Goal: Information Seeking & Learning: Check status

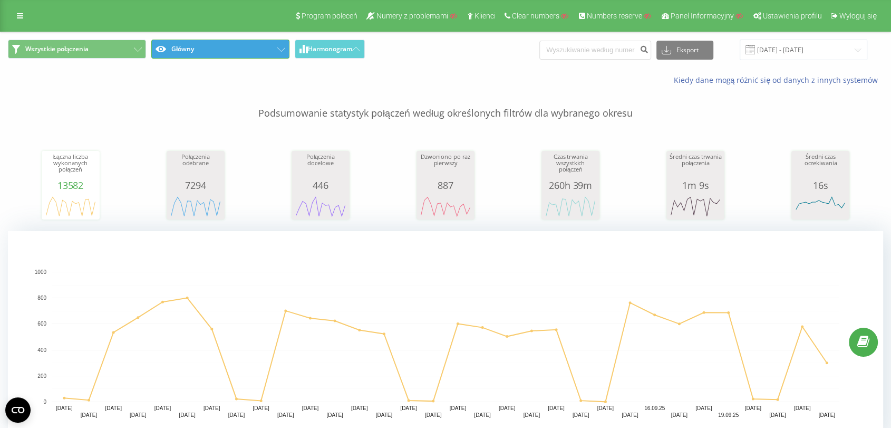
click at [246, 40] on button "Główny" at bounding box center [220, 49] width 138 height 19
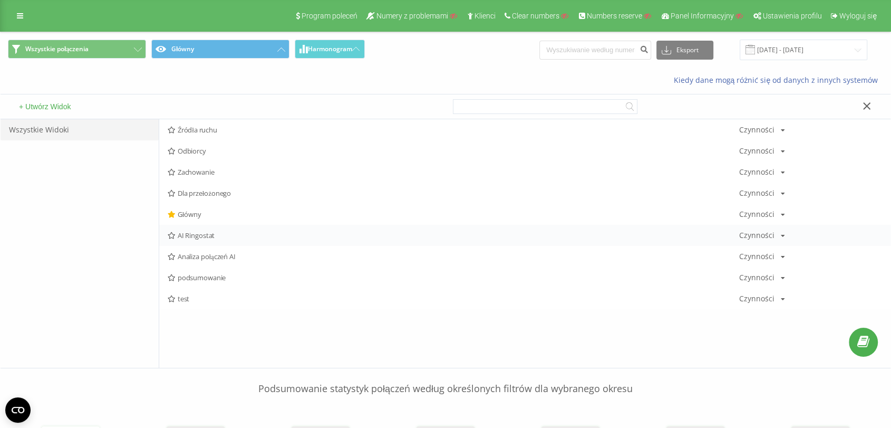
click at [198, 232] on span "AI Ringostat" at bounding box center [454, 235] width 572 height 7
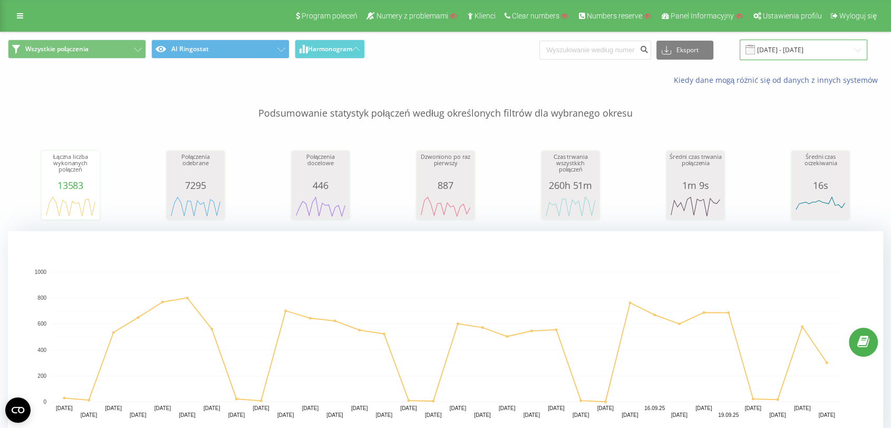
click at [783, 52] on input "[DATE] - [DATE]" at bounding box center [804, 50] width 128 height 21
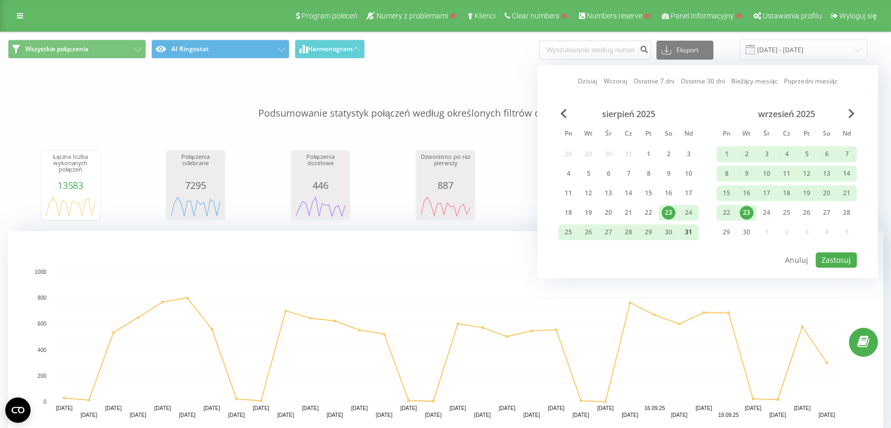
click at [687, 232] on div "31" at bounding box center [689, 232] width 14 height 14
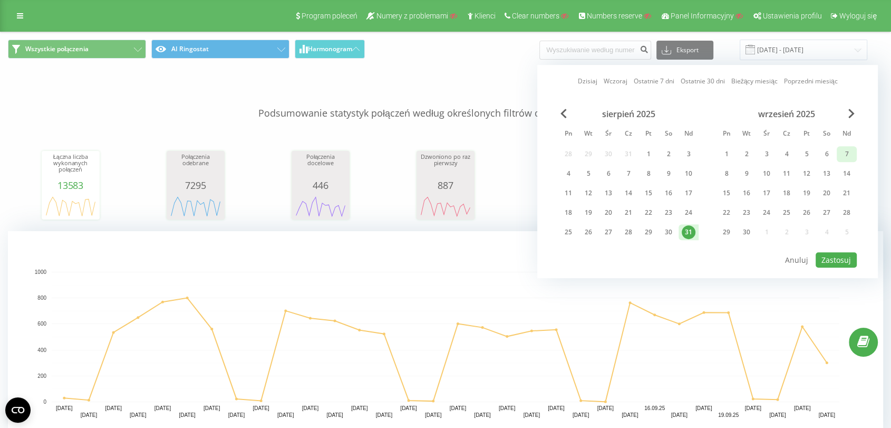
click at [853, 153] on div "7" at bounding box center [847, 154] width 14 height 14
click at [832, 259] on button "Zastosuj" at bounding box center [836, 259] width 41 height 15
type input "31.08.2025 - 07.09.2025"
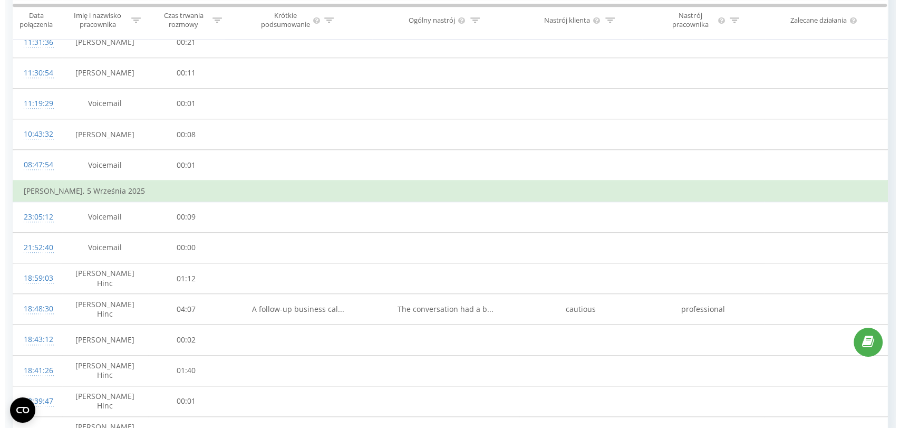
scroll to position [922, 0]
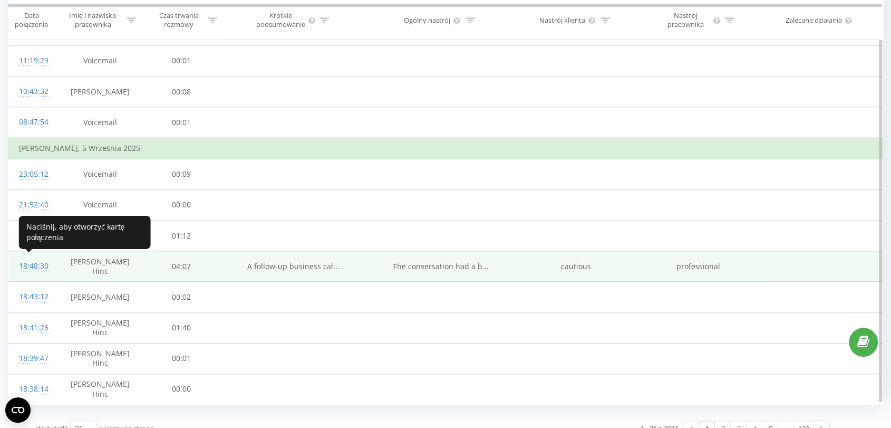
click at [27, 265] on div "18:48:30" at bounding box center [33, 266] width 28 height 21
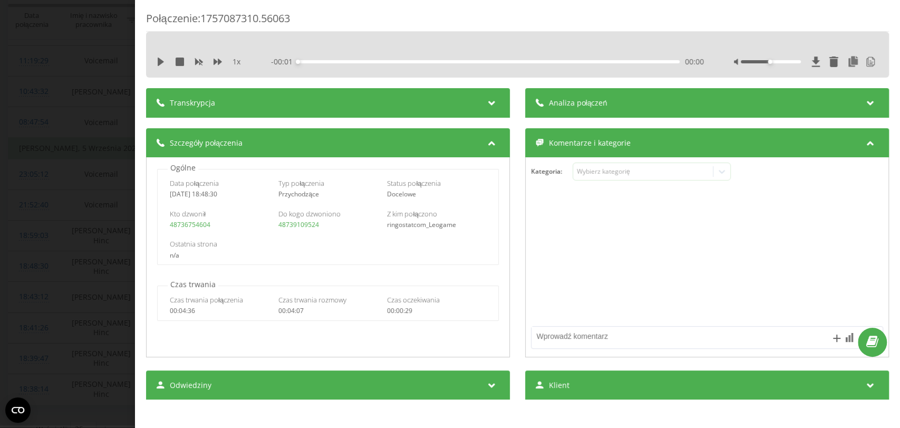
click at [378, 100] on div "Transkrypcja" at bounding box center [328, 103] width 364 height 30
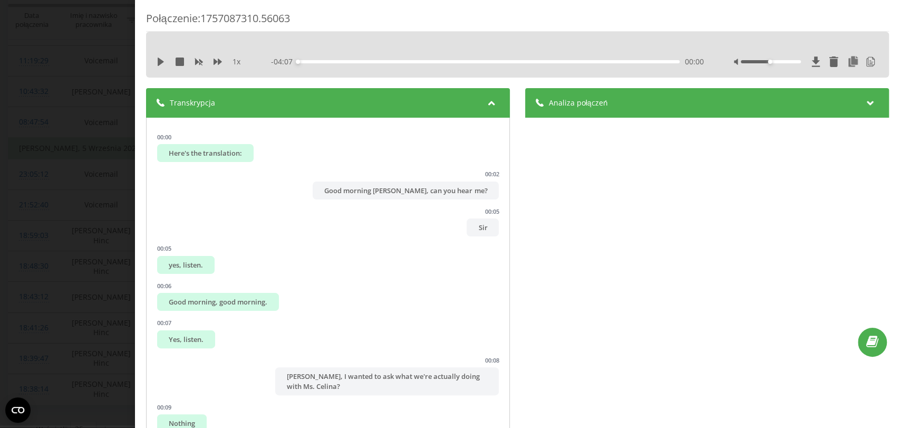
click at [599, 102] on span "Analiza połączeń" at bounding box center [578, 103] width 59 height 11
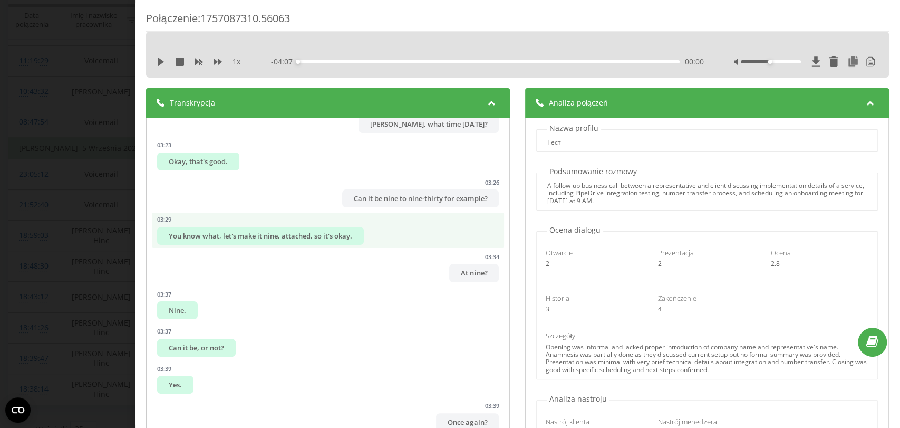
click at [221, 244] on div "You know what, let's make it nine, attached, so it's okay." at bounding box center [260, 236] width 207 height 18
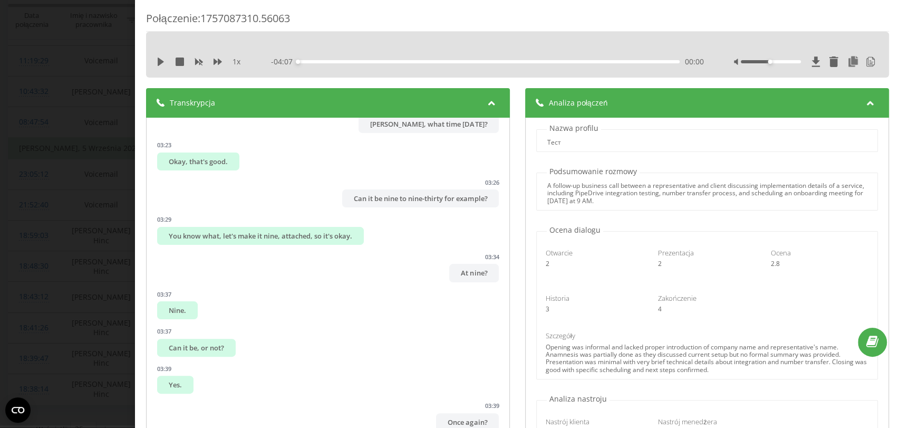
drag, startPoint x: 662, startPoint y: 205, endPoint x: 535, endPoint y: 176, distance: 130.8
drag, startPoint x: 535, startPoint y: 176, endPoint x: 829, endPoint y: 193, distance: 294.2
drag, startPoint x: 829, startPoint y: 193, endPoint x: 543, endPoint y: 257, distance: 292.5
click at [543, 257] on div "Otwarcie 2" at bounding box center [594, 258] width 112 height 20
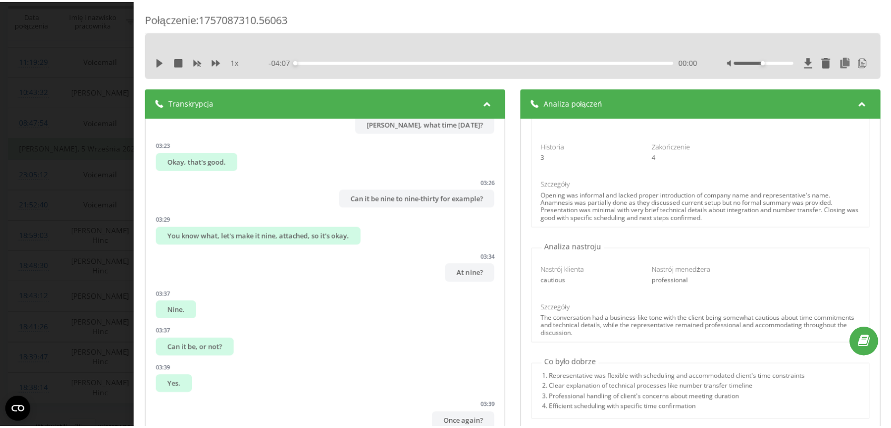
scroll to position [223, 0]
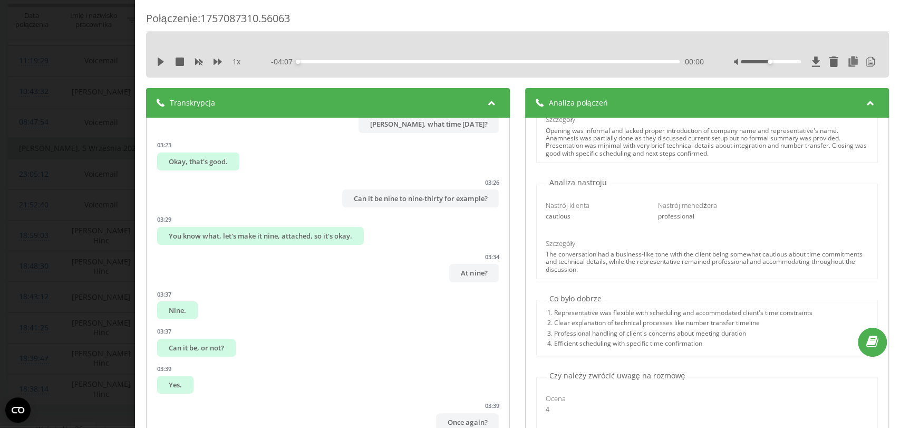
click at [85, 226] on div "Połączenie : 1757087310.56063 1 x - 04:07 00:00 00:00 Transkrypcja 00:00 Here's…" at bounding box center [450, 214] width 900 height 428
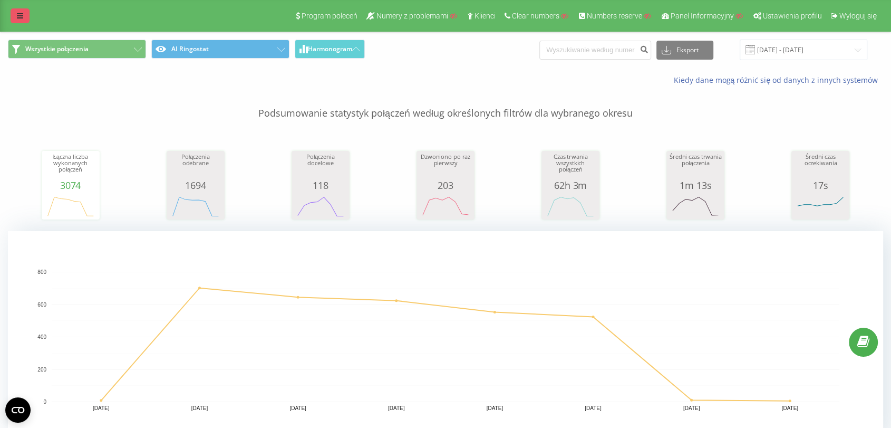
click at [16, 22] on link at bounding box center [20, 15] width 19 height 15
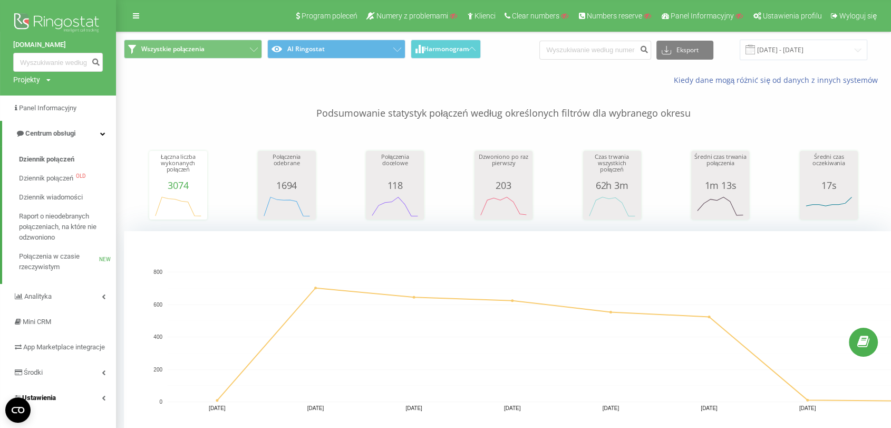
click at [70, 406] on link "Ustawienia" at bounding box center [58, 397] width 116 height 25
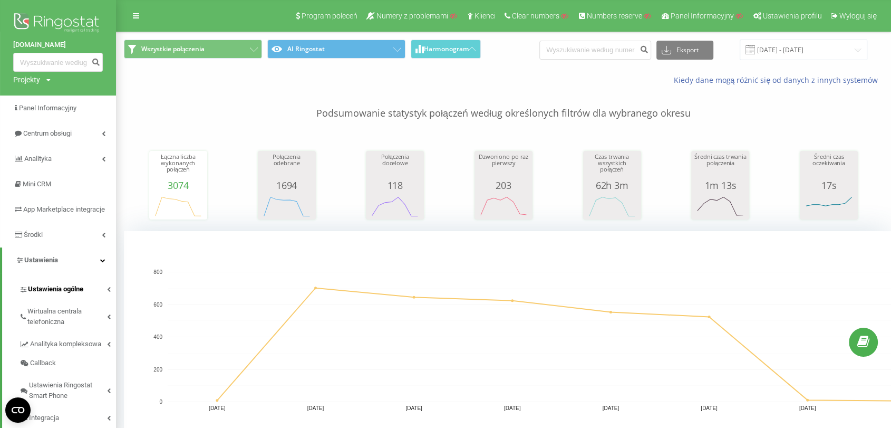
click at [51, 294] on span "Ustawienia ogólne" at bounding box center [55, 289] width 55 height 11
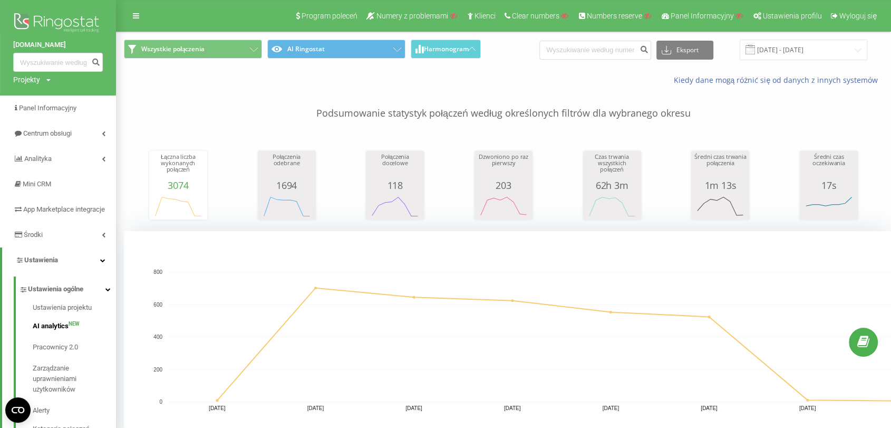
click at [50, 331] on span "AI analytics" at bounding box center [51, 326] width 36 height 11
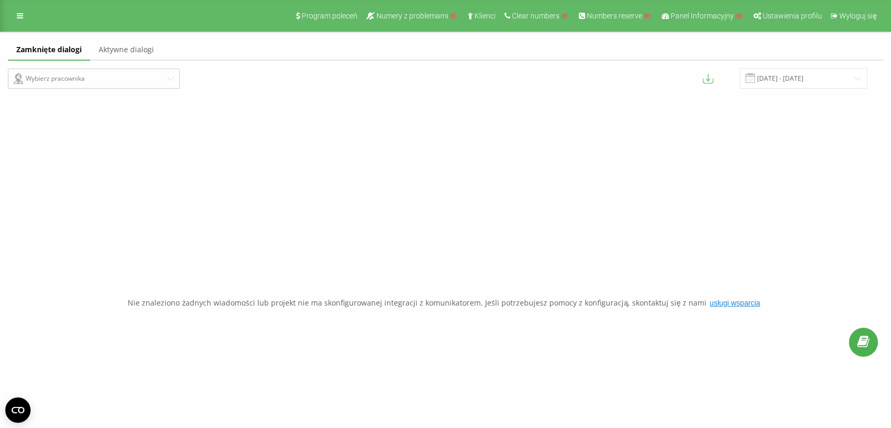
click at [112, 46] on link "Aktywne dialogi" at bounding box center [126, 50] width 72 height 21
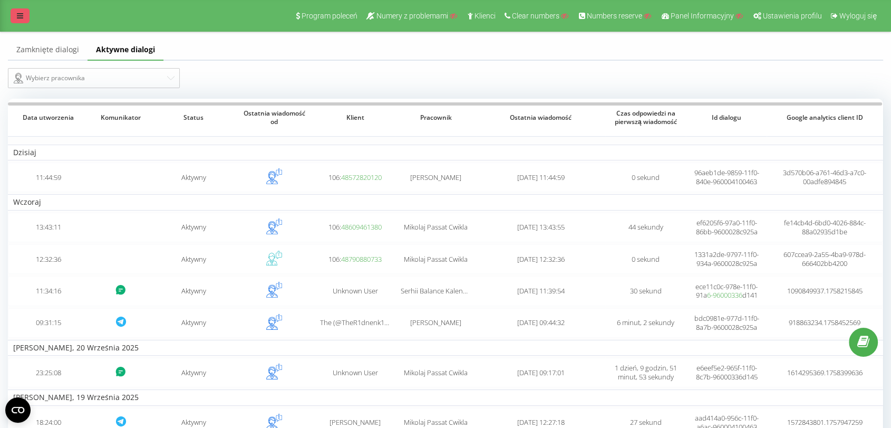
click at [19, 11] on link at bounding box center [20, 15] width 19 height 15
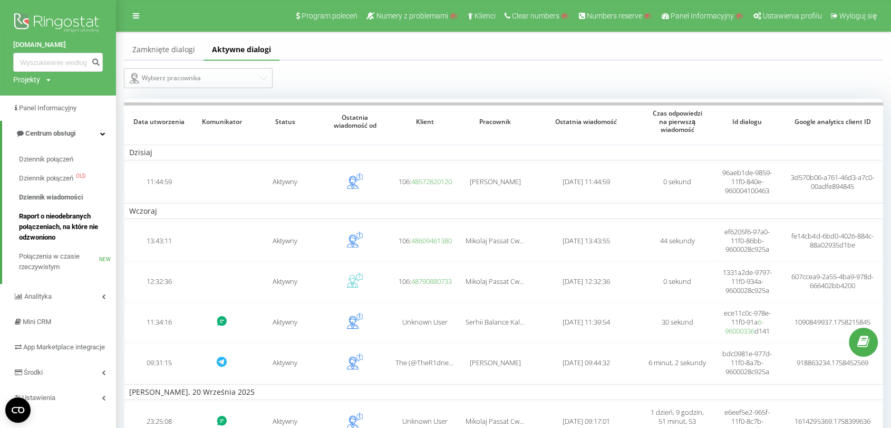
click at [35, 230] on span "Raport o nieodebranych połączeniach, na które nie odzwoniono" at bounding box center [65, 227] width 92 height 32
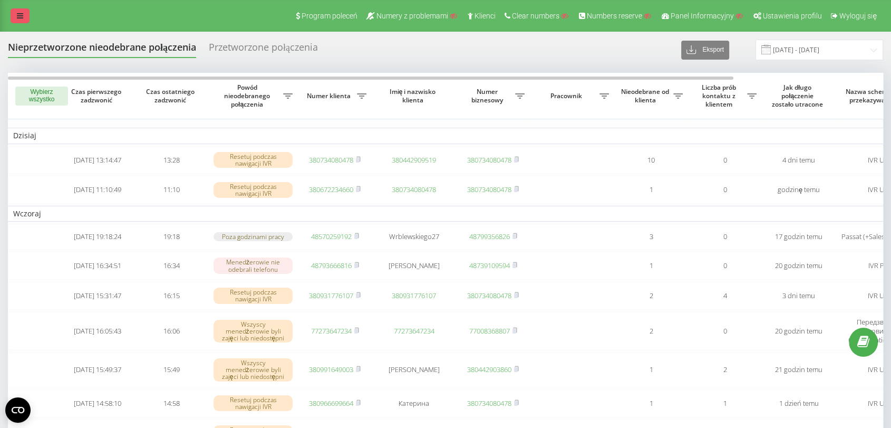
click at [23, 12] on link at bounding box center [20, 15] width 19 height 15
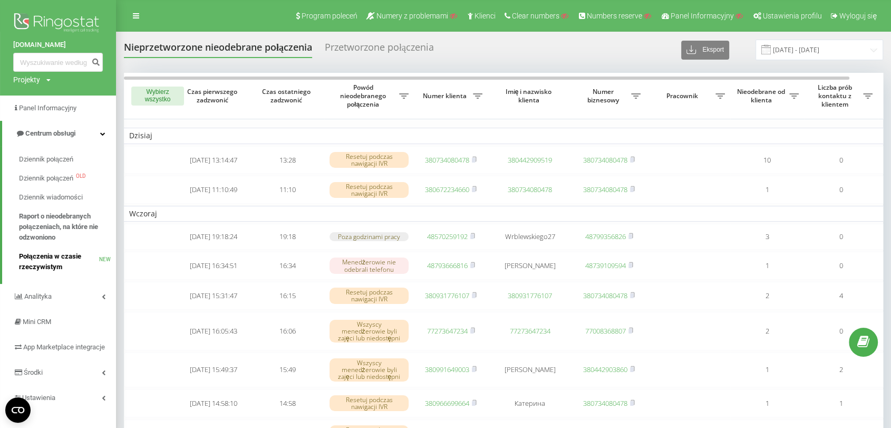
click at [47, 266] on span "Połączenia w czasie rzeczywistym" at bounding box center [59, 261] width 80 height 21
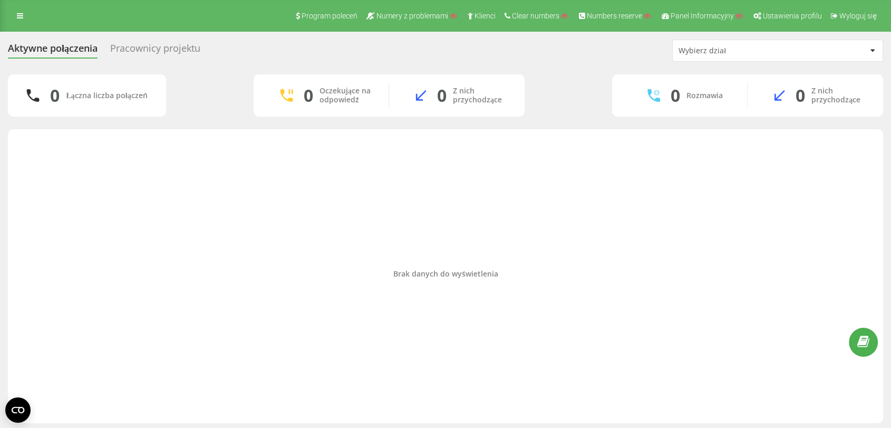
click at [117, 43] on div "Pracownicy projektu" at bounding box center [155, 51] width 90 height 16
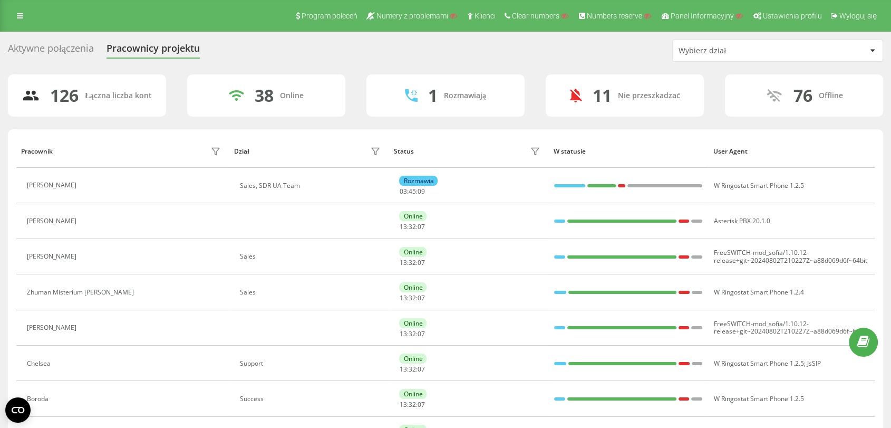
click at [63, 51] on div "Aktywne połączenia" at bounding box center [51, 51] width 86 height 16
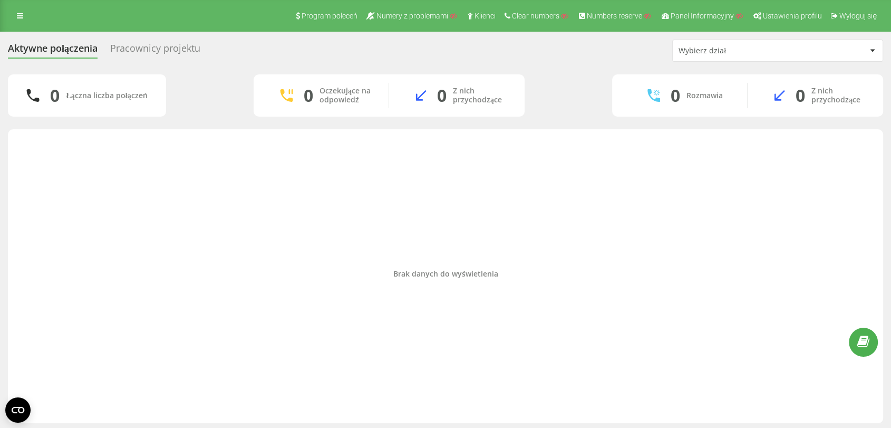
click at [160, 47] on div "Pracownicy projektu" at bounding box center [155, 51] width 90 height 16
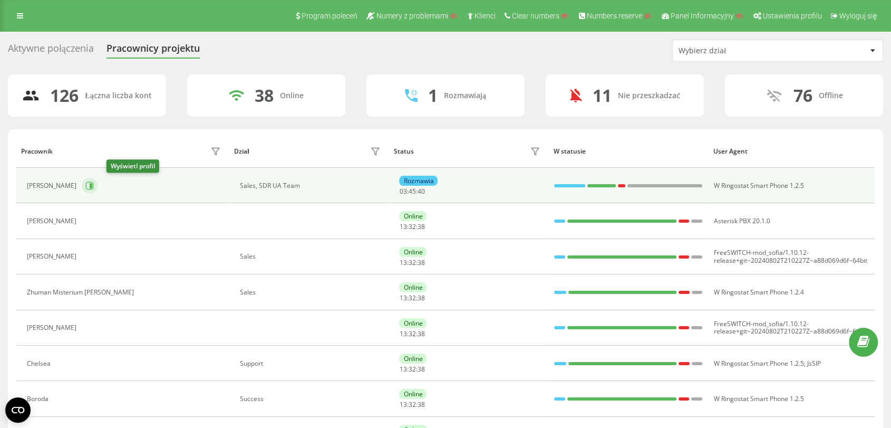
click at [98, 188] on button at bounding box center [90, 186] width 16 height 16
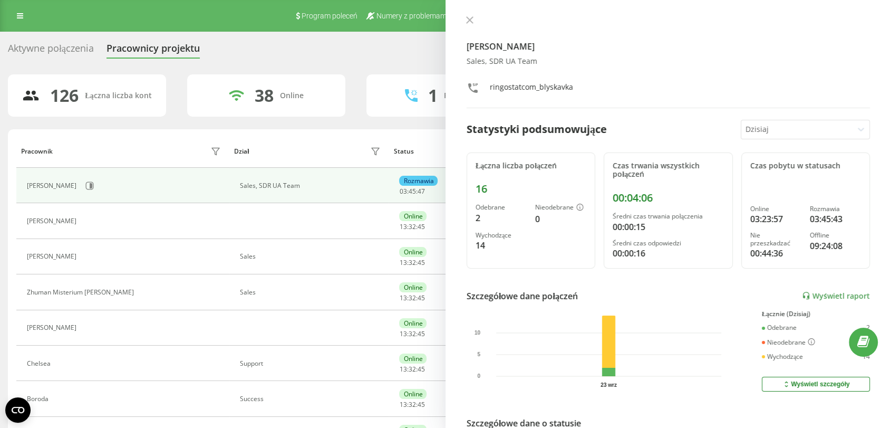
click at [765, 131] on div at bounding box center [797, 129] width 103 height 12
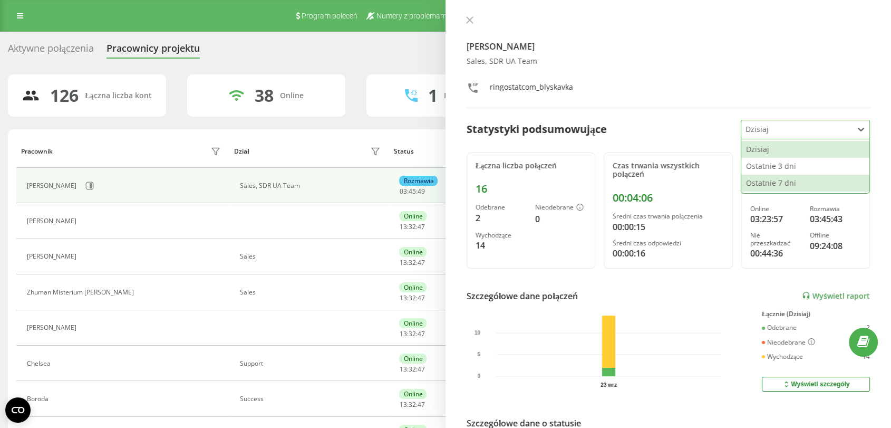
click at [638, 128] on div "Statystyki podsumowujące 3 results available. Use Up and Down to choose options…" at bounding box center [668, 130] width 403 height 20
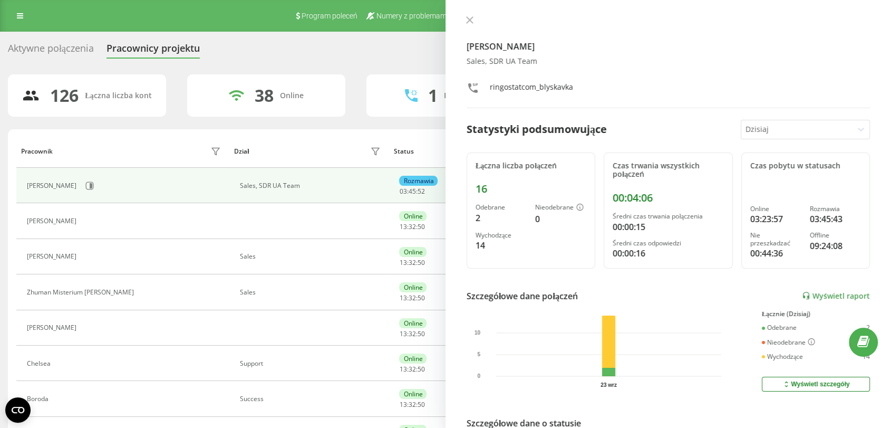
click at [769, 128] on div at bounding box center [797, 129] width 103 height 12
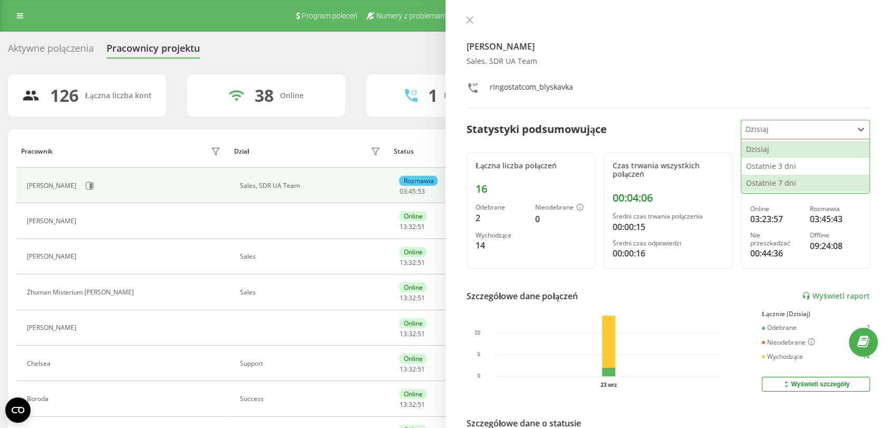
click at [770, 179] on div "Ostatnie 7 dni" at bounding box center [806, 183] width 128 height 17
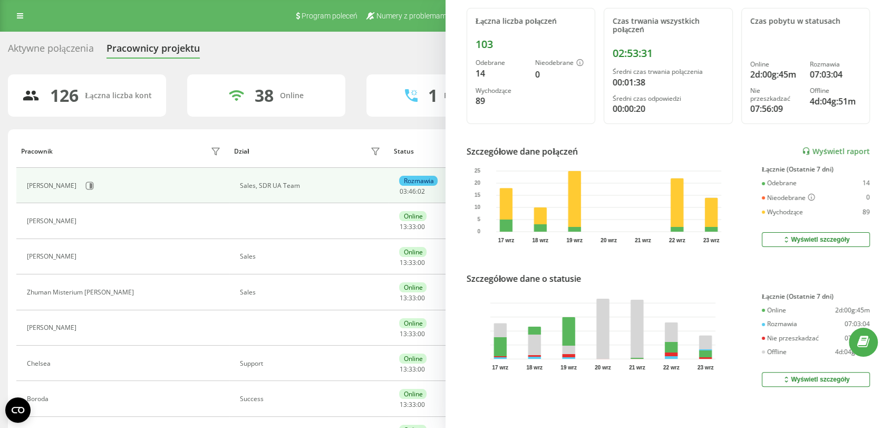
scroll to position [152, 0]
click at [801, 375] on div "Wyświetl szczegóły" at bounding box center [816, 379] width 68 height 8
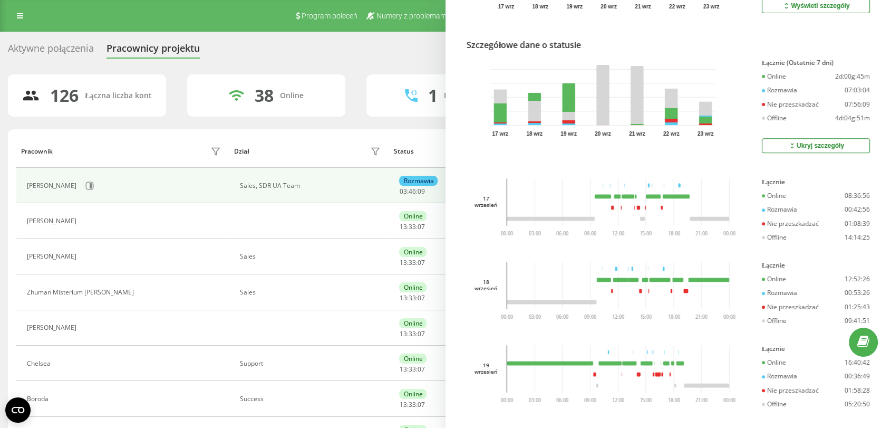
scroll to position [0, 0]
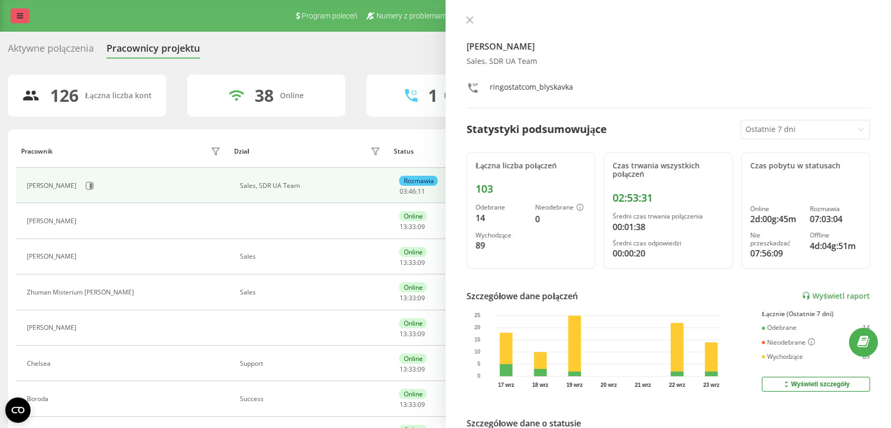
click at [21, 18] on icon at bounding box center [20, 15] width 6 height 7
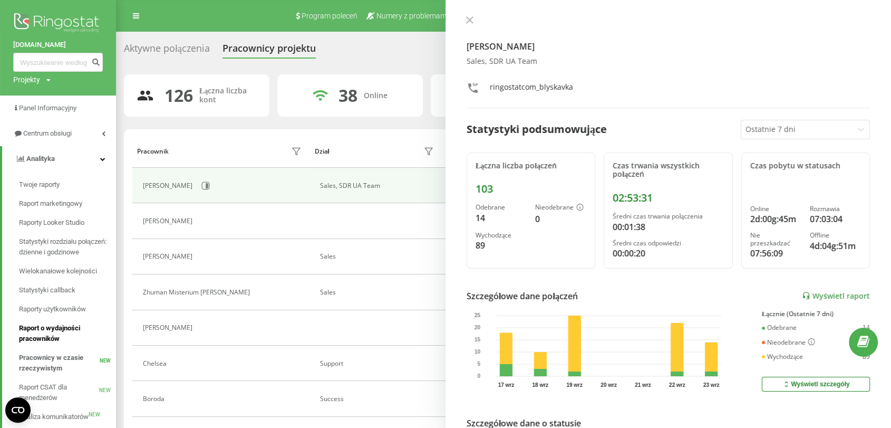
click at [50, 336] on span "Raport o wydajności pracowników" at bounding box center [65, 333] width 92 height 21
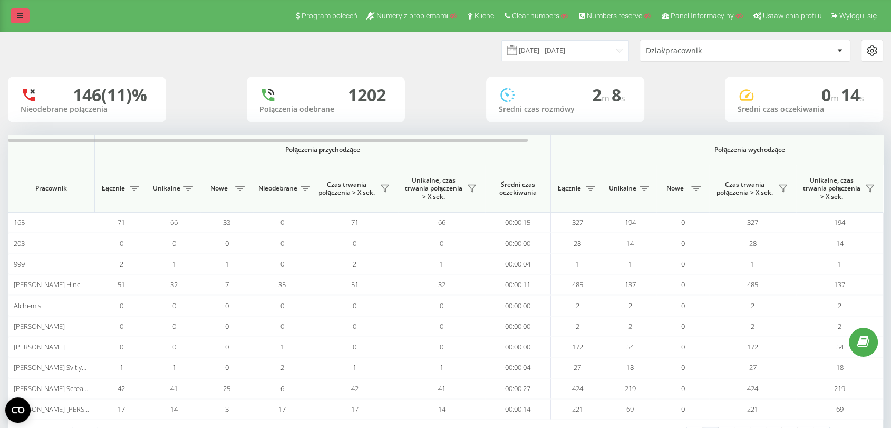
click at [13, 21] on link at bounding box center [20, 15] width 19 height 15
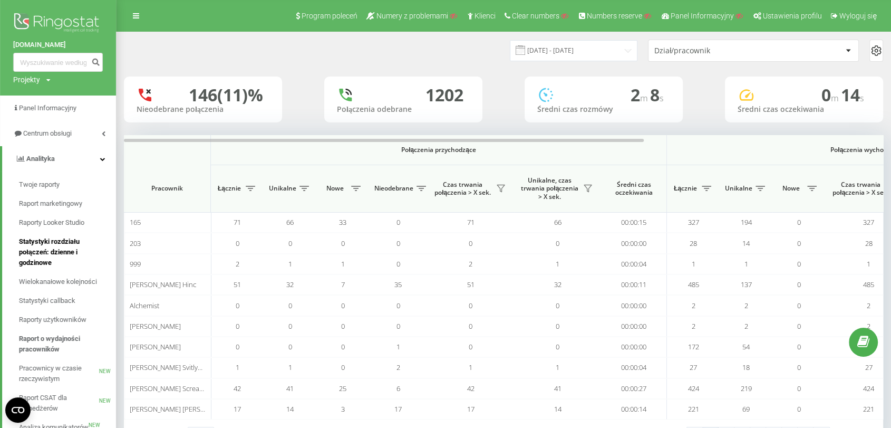
click at [56, 247] on span "Statystyki rozdziału połączeń: dzienne i godzinowe" at bounding box center [65, 252] width 92 height 32
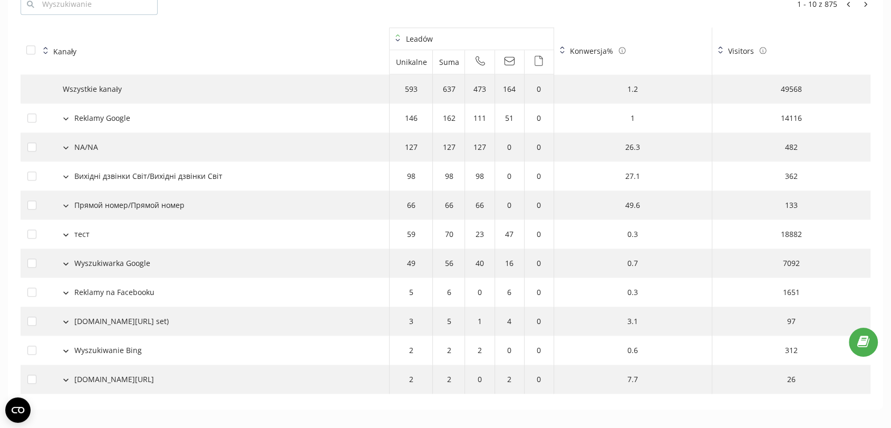
scroll to position [1177, 0]
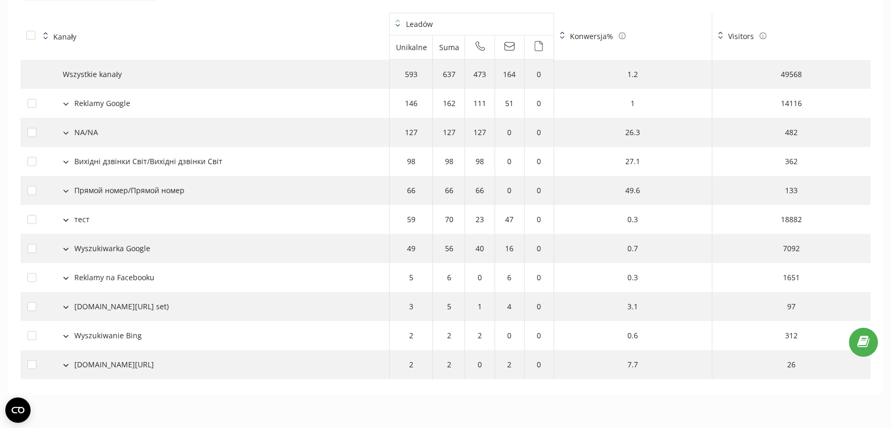
click at [60, 99] on button at bounding box center [66, 102] width 12 height 9
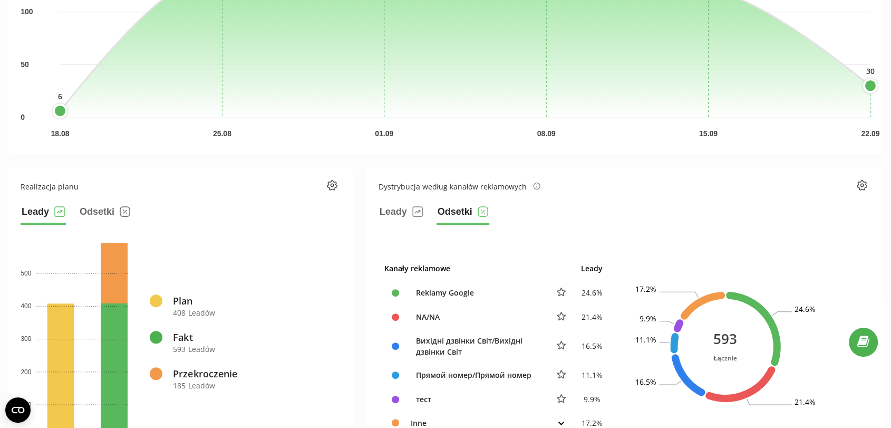
scroll to position [0, 0]
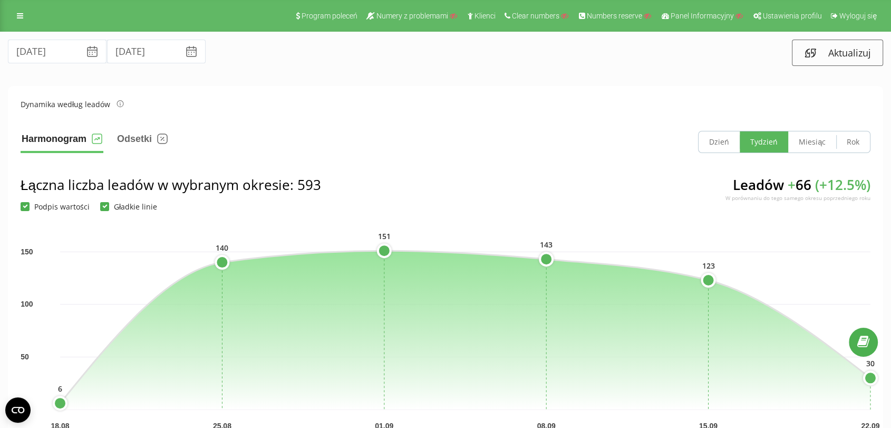
click at [12, 23] on div "Program poleceń Numery z problemami Klienci Clear numbers Numbers reserve Panel…" at bounding box center [445, 16] width 891 height 32
click at [12, 15] on link at bounding box center [20, 15] width 19 height 15
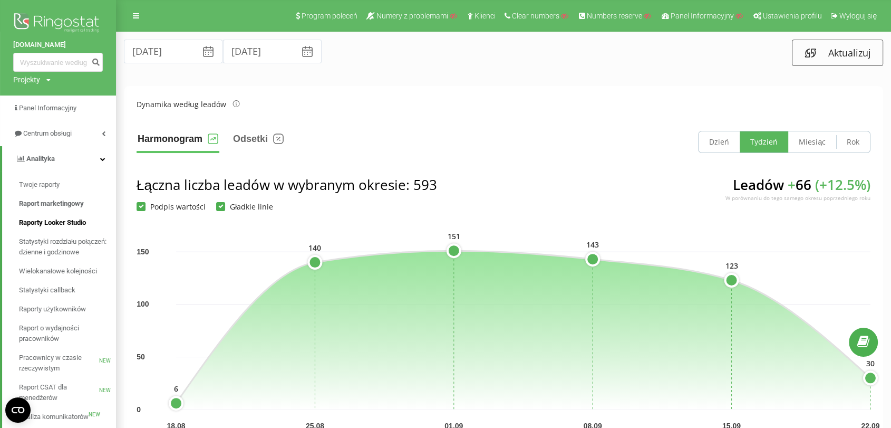
click at [61, 229] on link "Raporty Looker Studio" at bounding box center [67, 222] width 97 height 19
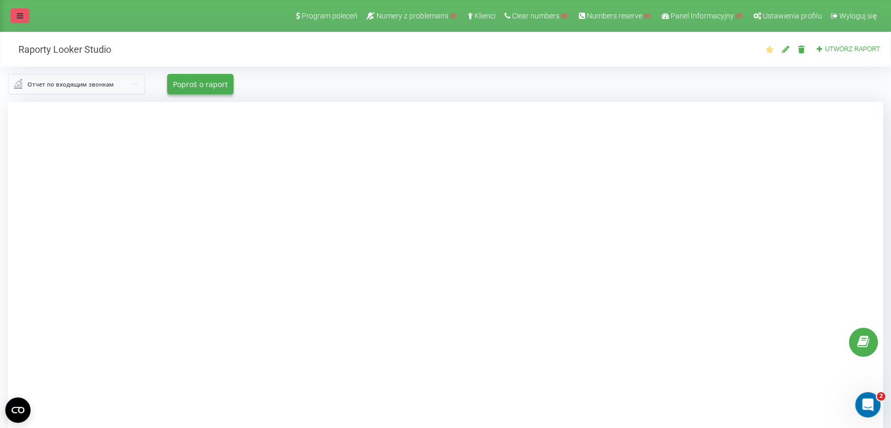
click at [22, 13] on icon at bounding box center [20, 15] width 6 height 7
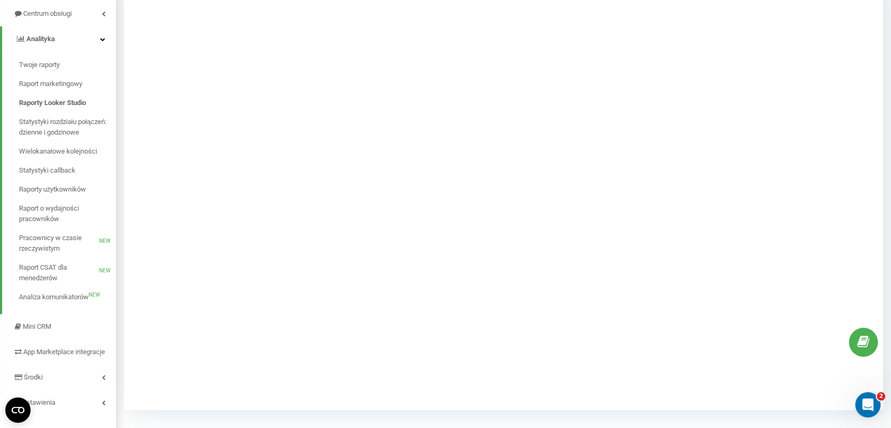
scroll to position [145, 0]
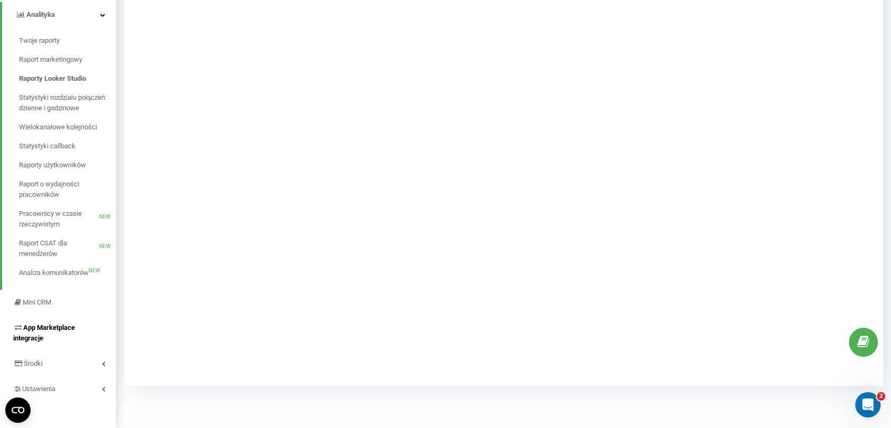
click at [34, 323] on span "App Marketplace integracje" at bounding box center [44, 332] width 62 height 18
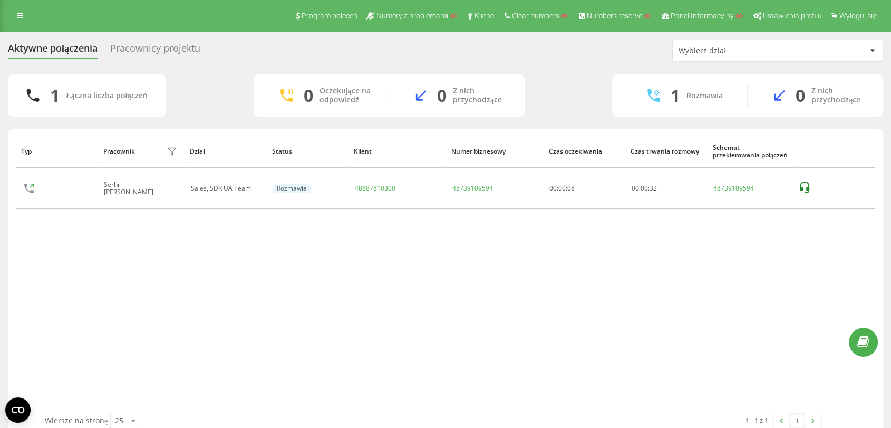
click at [9, 19] on div "Program poleceń Numery z problemami Klienci Clear numbers Numbers reserve Panel…" at bounding box center [445, 16] width 891 height 32
click at [23, 13] on icon at bounding box center [20, 15] width 6 height 7
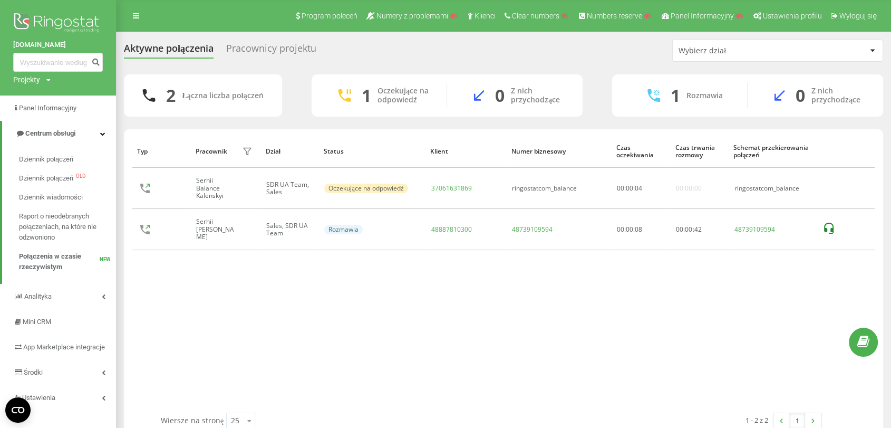
click at [50, 78] on icon at bounding box center [48, 80] width 4 height 6
click at [41, 93] on input "text" at bounding box center [42, 95] width 53 height 15
type input "meringer"
click at [97, 88] on link "Wyszukiwanie" at bounding box center [95, 95] width 52 height 15
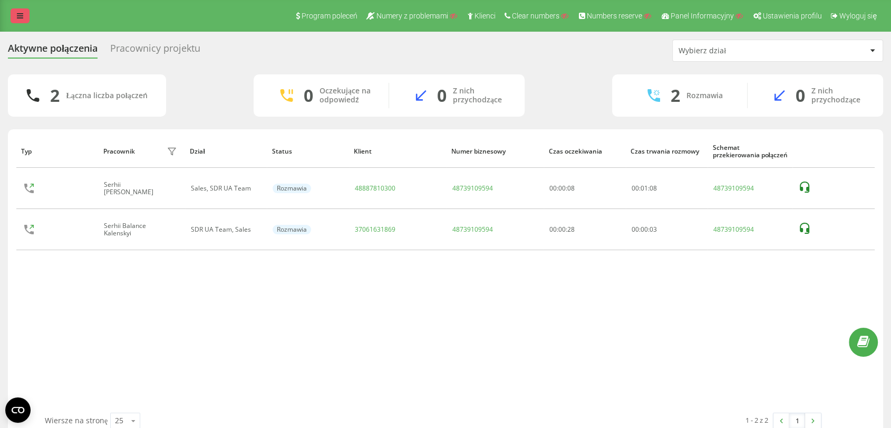
click at [16, 15] on link at bounding box center [20, 15] width 19 height 15
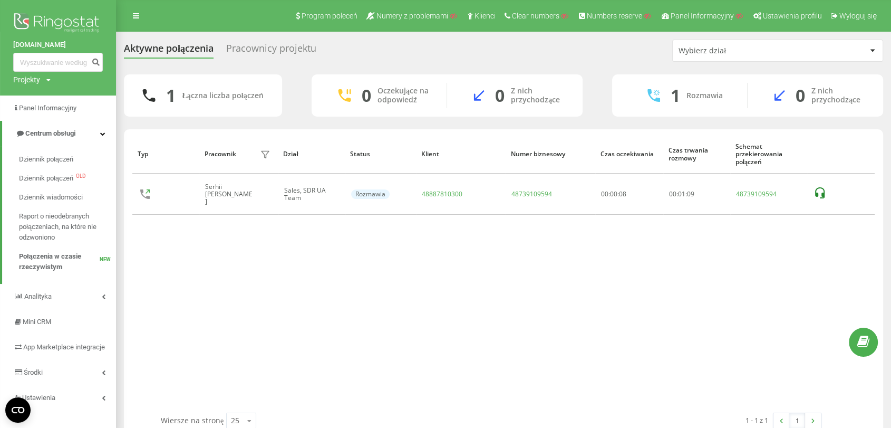
click at [42, 81] on div "Projekty Wyszukiwanie" at bounding box center [31, 79] width 37 height 11
click at [54, 99] on input "text" at bounding box center [42, 95] width 53 height 15
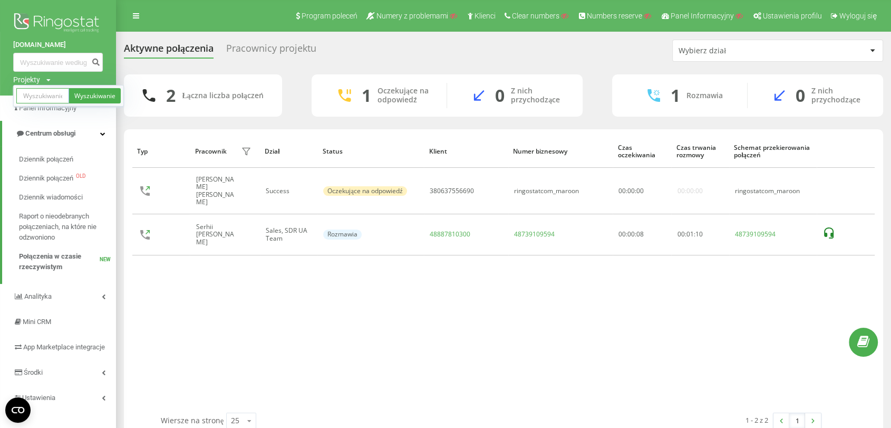
paste input "[URL][DOMAIN_NAME]"
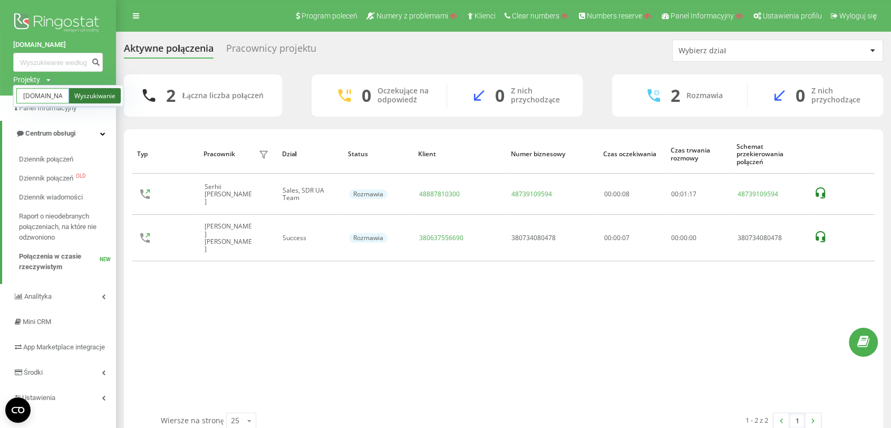
type input "[DOMAIN_NAME]"
click at [90, 97] on link "Wyszukiwanie" at bounding box center [95, 95] width 52 height 15
